Goal: Task Accomplishment & Management: Use online tool/utility

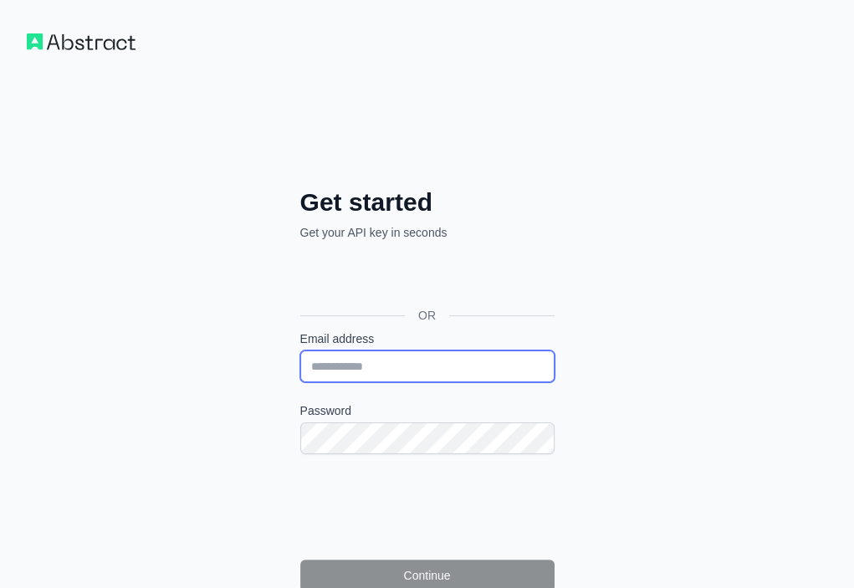
click at [300, 350] on input "Email address" at bounding box center [427, 366] width 254 height 32
paste input "**********"
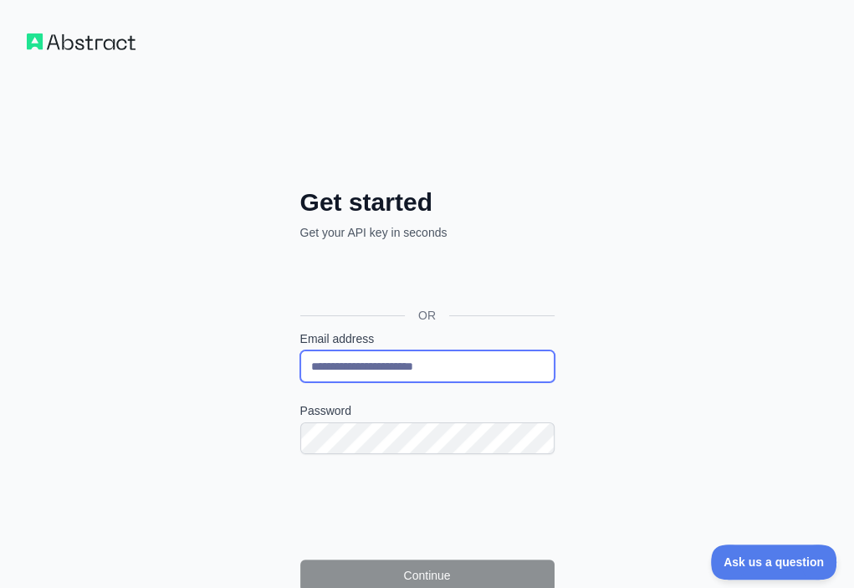
type input "**********"
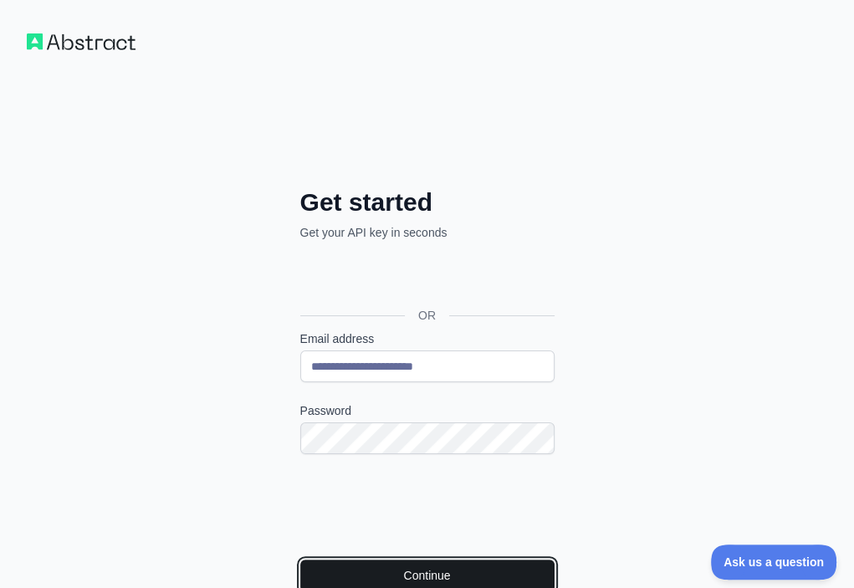
click at [300, 560] on button "Continue" at bounding box center [427, 576] width 254 height 32
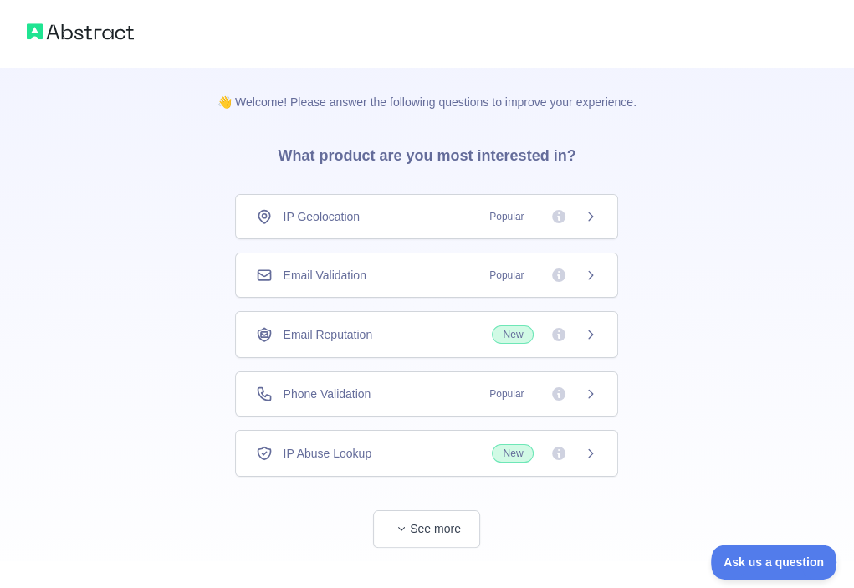
click at [377, 283] on div "Email Validation Popular" at bounding box center [426, 275] width 383 height 45
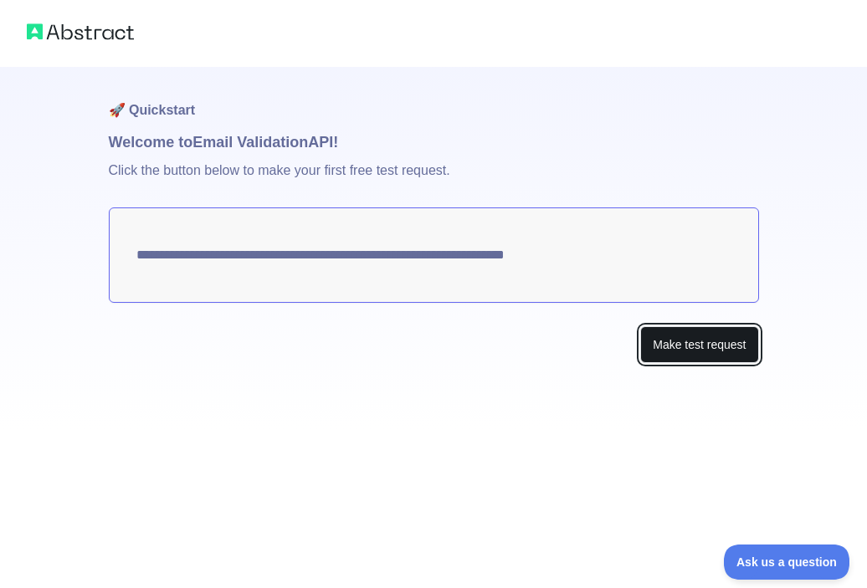
click at [659, 344] on button "Make test request" at bounding box center [699, 345] width 118 height 38
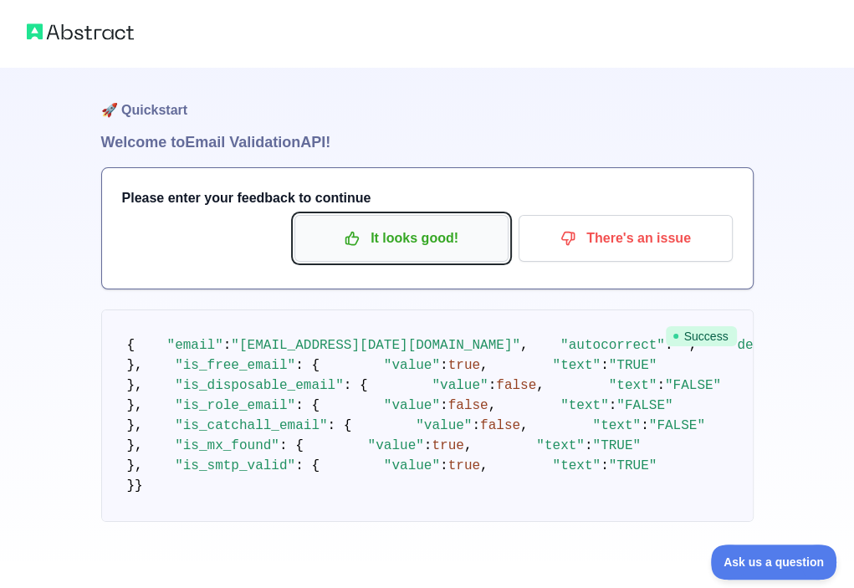
click at [369, 243] on p "It looks good!" at bounding box center [401, 238] width 189 height 28
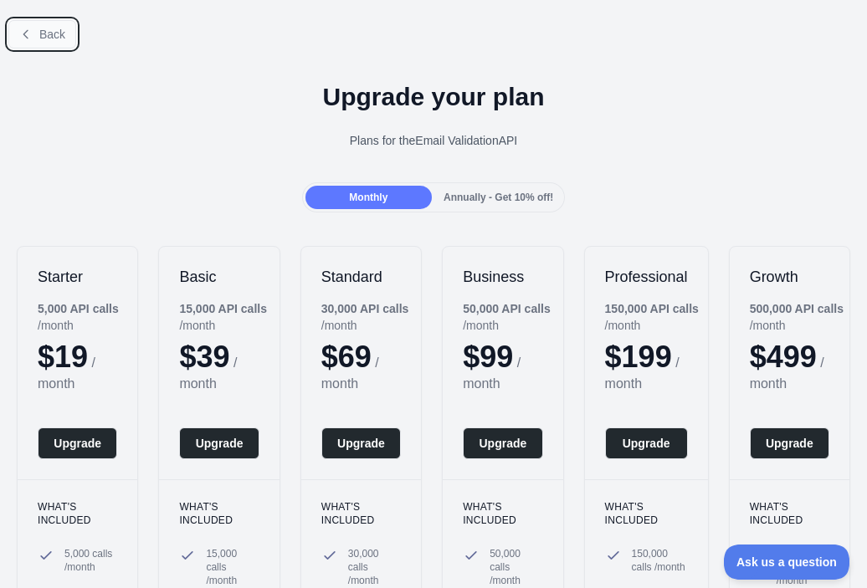
click at [49, 38] on span "Back" at bounding box center [52, 34] width 26 height 13
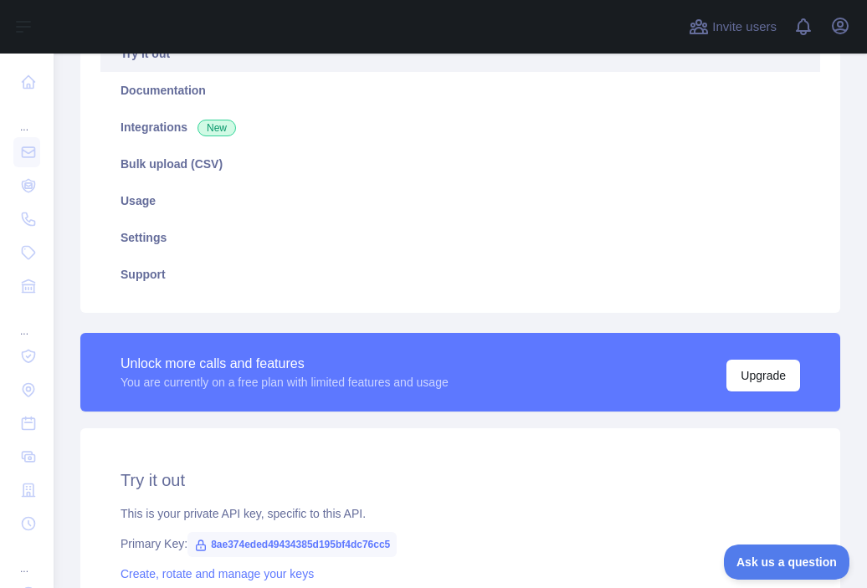
scroll to position [335, 0]
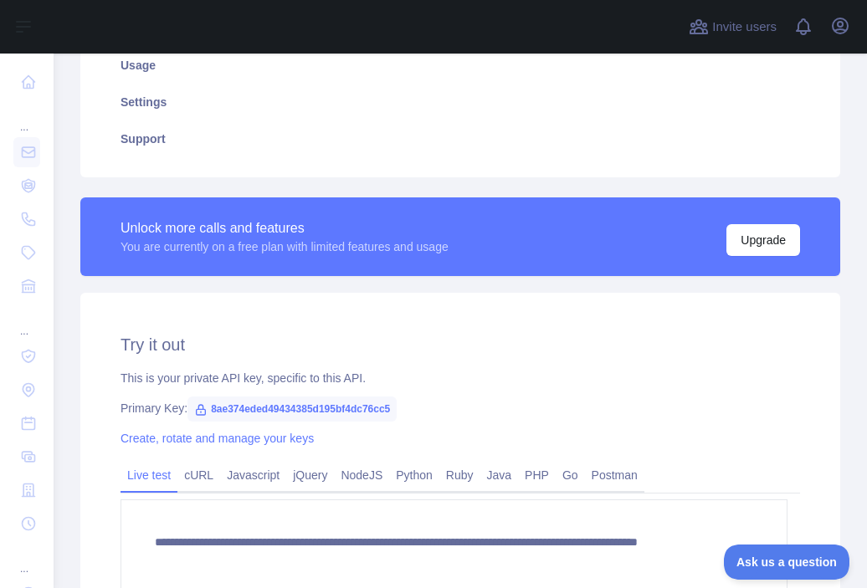
click at [335, 406] on span "8ae374eded49434385d195bf4dc76cc5" at bounding box center [291, 408] width 209 height 25
copy span "8ae374eded49434385d195bf4dc76cc5"
